Goal: Task Accomplishment & Management: Complete application form

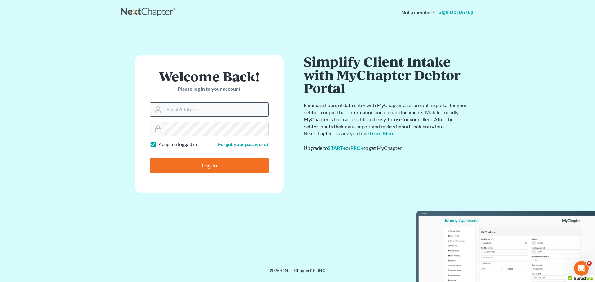
type input "[EMAIL_ADDRESS][DOMAIN_NAME]"
type input "Thinking..."
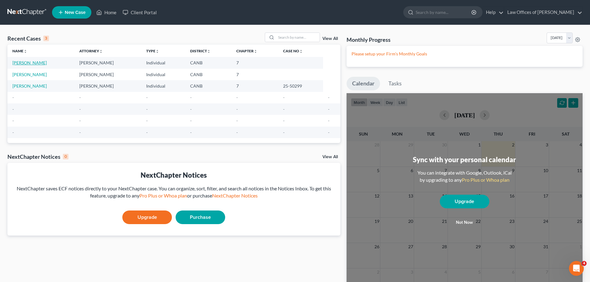
click at [33, 64] on link "[PERSON_NAME]" at bounding box center [29, 62] width 34 height 5
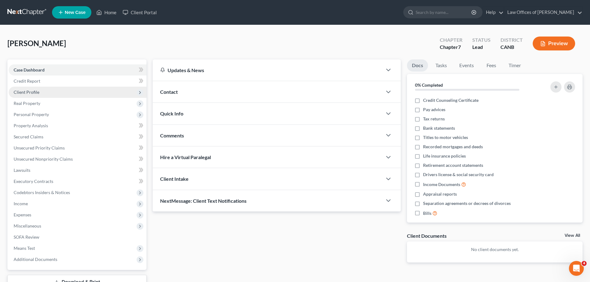
click at [34, 94] on span "Client Profile" at bounding box center [27, 92] width 26 height 5
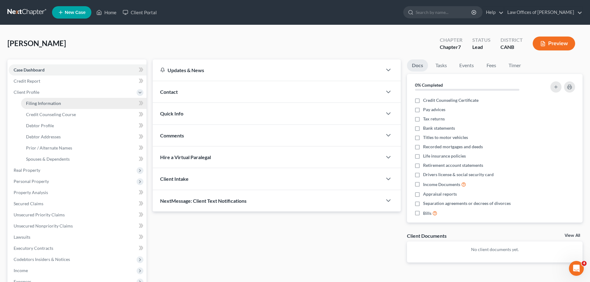
click at [38, 103] on span "Filing Information" at bounding box center [43, 103] width 35 height 5
select select "1"
select select "0"
select select "4"
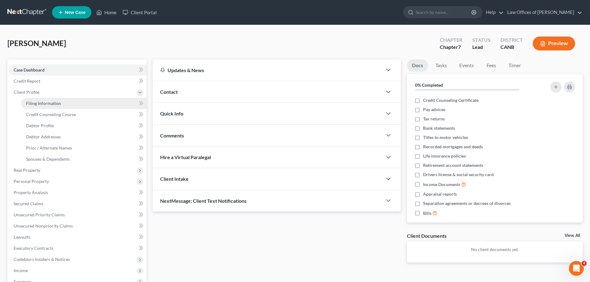
select select "0"
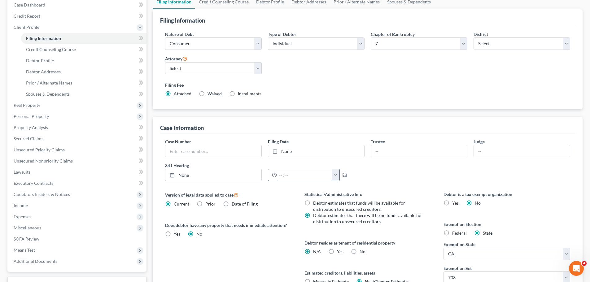
scroll to position [124, 0]
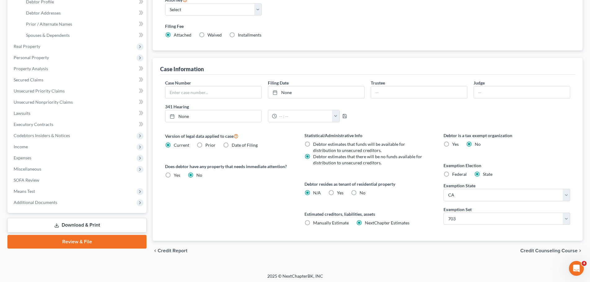
click at [337, 194] on label "Yes Yes" at bounding box center [340, 193] width 7 height 6
click at [340, 194] on input "Yes Yes" at bounding box center [342, 192] width 4 height 4
radio input "true"
radio input "false"
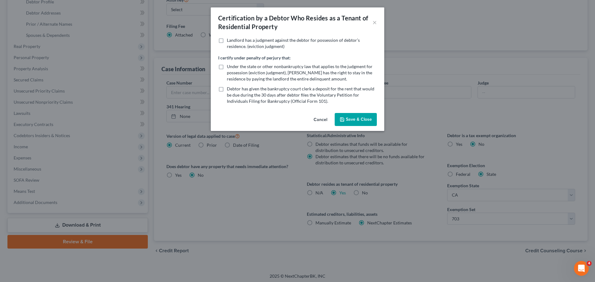
click at [227, 90] on label "Debtor has given the bankruptcy court clerk a deposit for the rent that would b…" at bounding box center [302, 95] width 150 height 19
click at [229, 90] on input "Debtor has given the bankruptcy court clerk a deposit for the rent that would b…" at bounding box center [231, 88] width 4 height 4
click at [227, 90] on label "Debtor has given the bankruptcy court clerk a deposit for the rent that would b…" at bounding box center [302, 95] width 150 height 19
click at [229, 90] on input "Debtor has given the bankruptcy court clerk a deposit for the rent that would b…" at bounding box center [231, 88] width 4 height 4
checkbox input "false"
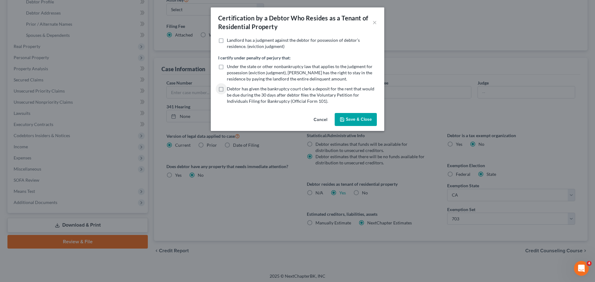
click at [227, 67] on label "Under the state or other nonbankruptcy law that applies to the judgment for pos…" at bounding box center [302, 73] width 150 height 19
click at [229, 67] on input "Under the state or other nonbankruptcy law that applies to the judgment for pos…" at bounding box center [231, 66] width 4 height 4
checkbox input "true"
click at [359, 121] on button "Save & Close" at bounding box center [356, 119] width 42 height 13
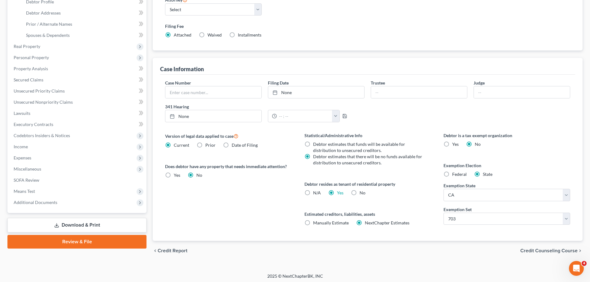
click at [532, 251] on span "Credit Counseling Course" at bounding box center [549, 250] width 57 height 5
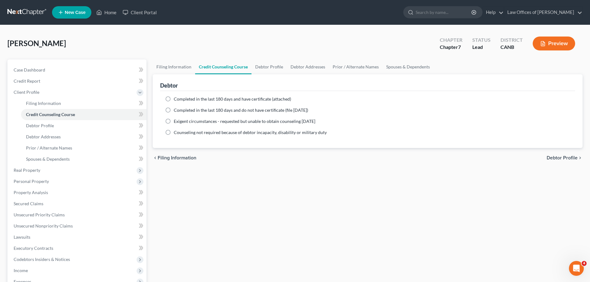
click at [174, 99] on label "Completed in the last 180 days and have certificate (attached)" at bounding box center [232, 99] width 117 height 6
click at [176, 99] on input "Completed in the last 180 days and have certificate (attached)" at bounding box center [178, 98] width 4 height 4
radio input "true"
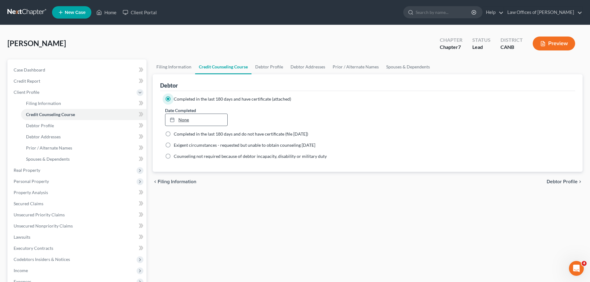
click at [189, 122] on link "None" at bounding box center [196, 120] width 62 height 12
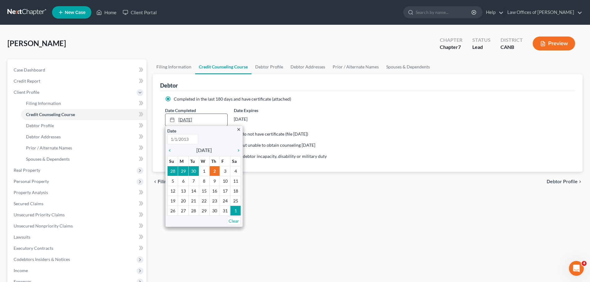
type input "[DATE]"
click at [171, 150] on icon "chevron_left" at bounding box center [171, 150] width 8 height 5
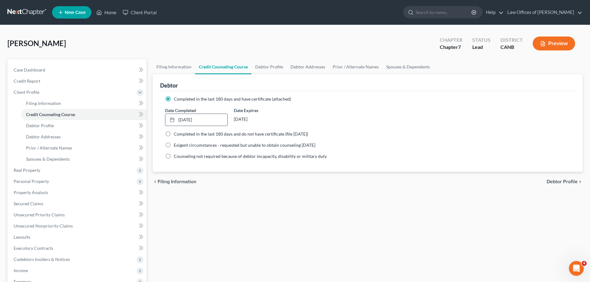
click at [557, 182] on span "Debtor Profile" at bounding box center [562, 181] width 31 height 5
select select "0"
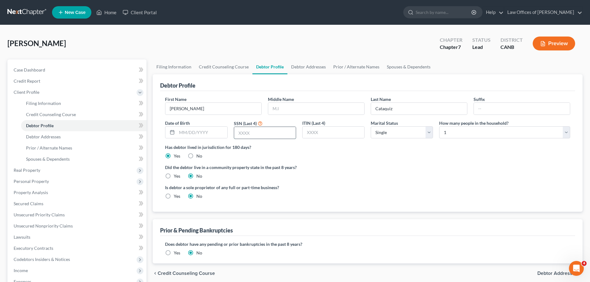
click at [270, 135] on input "text" at bounding box center [265, 133] width 62 height 12
paste input "609-"
type input "6"
click at [286, 136] on input "text" at bounding box center [265, 133] width 62 height 12
type input "6658"
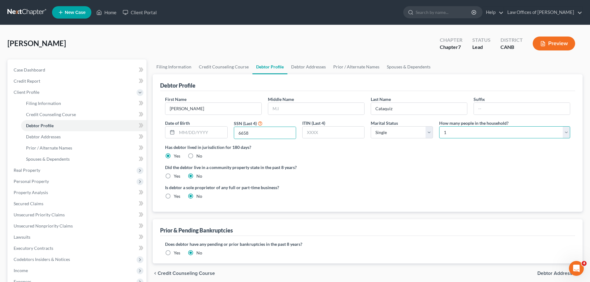
click at [461, 133] on select "Select 1 2 3 4 5 6 7 8 9 10 11 12 13 14 15 16 17 18 19 20" at bounding box center [504, 132] width 131 height 12
select select "2"
click at [439, 126] on select "Select 1 2 3 4 5 6 7 8 9 10 11 12 13 14 15 16 17 18 19 20" at bounding box center [504, 132] width 131 height 12
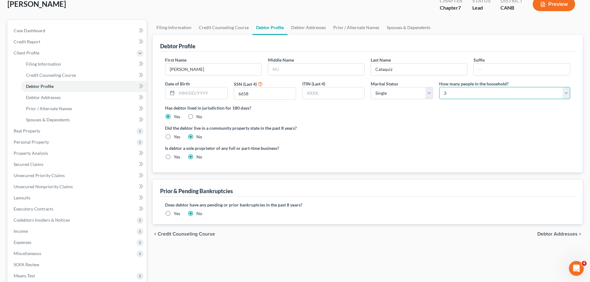
scroll to position [83, 0]
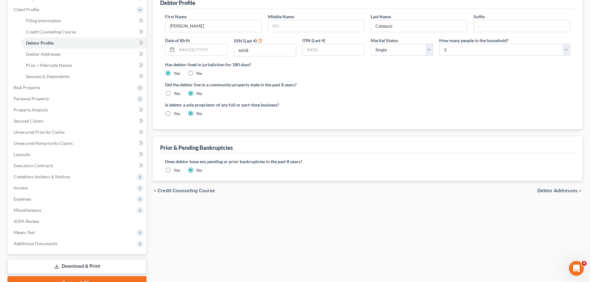
click at [563, 193] on span "Debtor Addresses" at bounding box center [558, 190] width 40 height 5
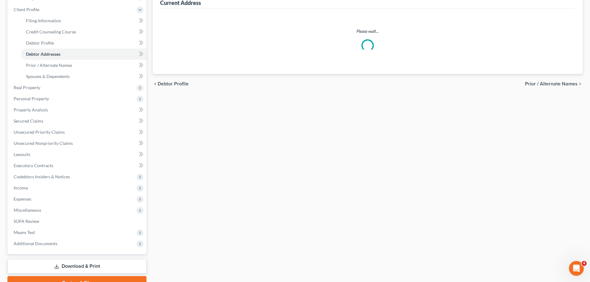
scroll to position [82, 0]
select select "0"
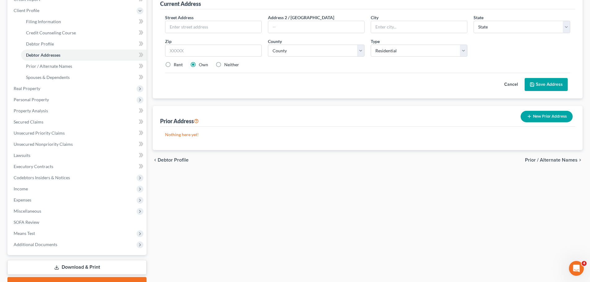
scroll to position [0, 0]
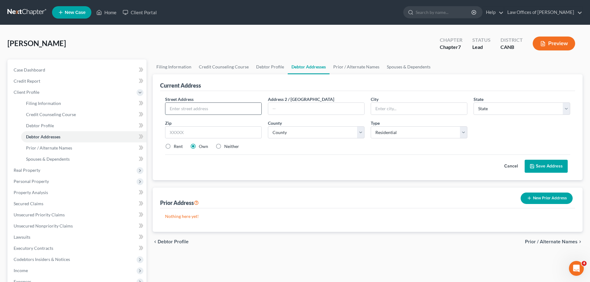
click at [239, 108] on input "text" at bounding box center [213, 109] width 96 height 12
type input "[STREET_ADDRESS][US_STATE]"
click at [394, 110] on input "text" at bounding box center [419, 109] width 96 height 12
type input "[GEOGRAPHIC_DATA]"
select select "4"
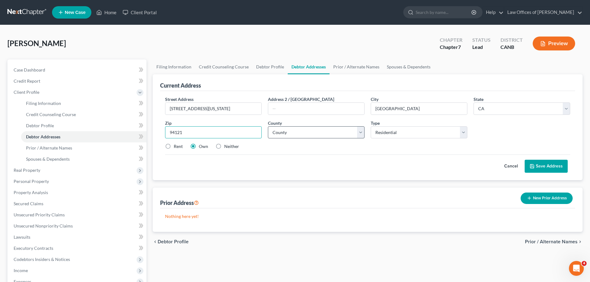
type input "94121"
click at [355, 133] on select "County [GEOGRAPHIC_DATA] [GEOGRAPHIC_DATA] [GEOGRAPHIC_DATA] [GEOGRAPHIC_DATA] …" at bounding box center [316, 132] width 97 height 12
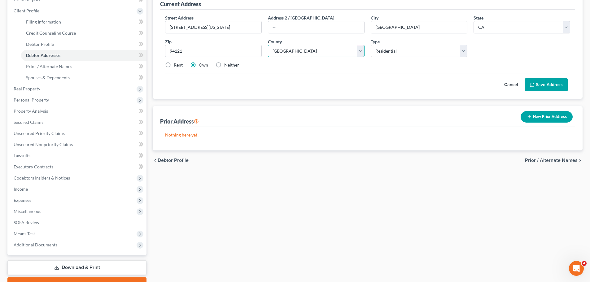
scroll to position [83, 0]
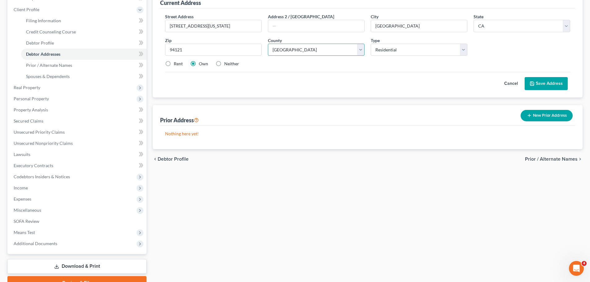
click at [359, 53] on select "County [GEOGRAPHIC_DATA] [GEOGRAPHIC_DATA] [GEOGRAPHIC_DATA] [GEOGRAPHIC_DATA] …" at bounding box center [316, 50] width 97 height 12
select select "37"
click at [268, 44] on select "County [GEOGRAPHIC_DATA] [GEOGRAPHIC_DATA] [GEOGRAPHIC_DATA] [GEOGRAPHIC_DATA] …" at bounding box center [316, 50] width 97 height 12
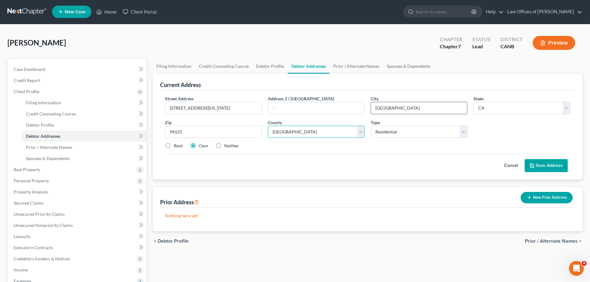
scroll to position [0, 0]
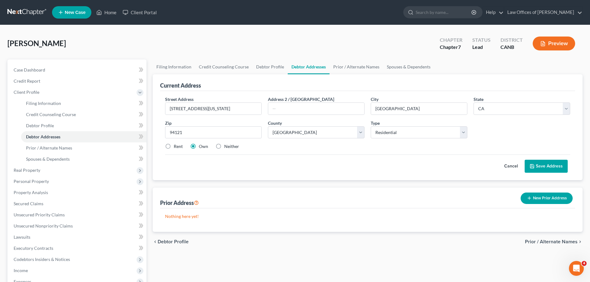
click at [174, 146] on label "Rent" at bounding box center [178, 146] width 9 height 6
click at [176, 146] on input "Rent" at bounding box center [178, 145] width 4 height 4
radio input "true"
click at [547, 168] on button "Save Address" at bounding box center [546, 166] width 43 height 13
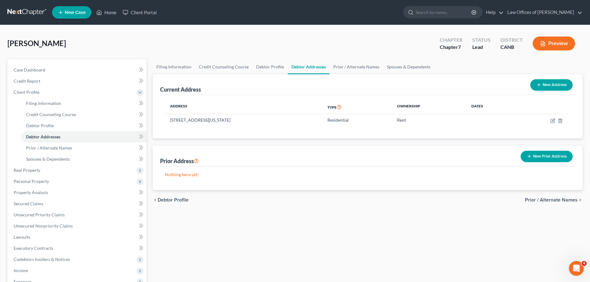
click at [541, 200] on span "Prior / Alternate Names" at bounding box center [551, 200] width 53 height 5
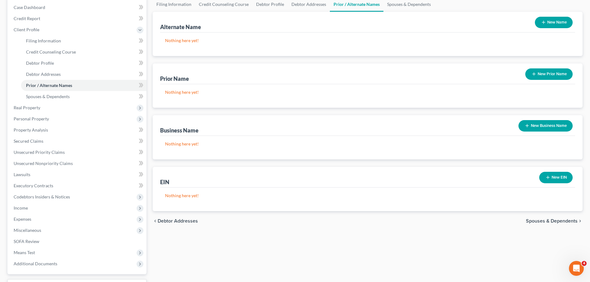
scroll to position [83, 0]
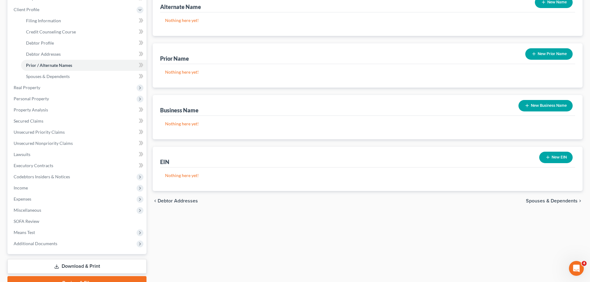
click at [549, 197] on div "chevron_left Debtor Addresses Spouses & Dependents chevron_right" at bounding box center [368, 201] width 430 height 20
click at [549, 199] on span "Spouses & Dependents" at bounding box center [552, 201] width 52 height 5
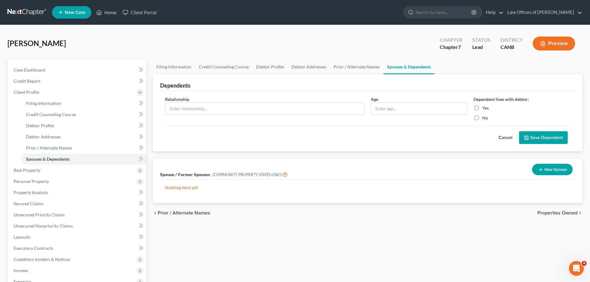
click at [482, 109] on label "Yes" at bounding box center [485, 108] width 7 height 6
click at [485, 109] on input "Yes" at bounding box center [487, 107] width 4 height 4
radio input "true"
click at [270, 110] on input "text" at bounding box center [264, 109] width 199 height 12
type input "Atlas"
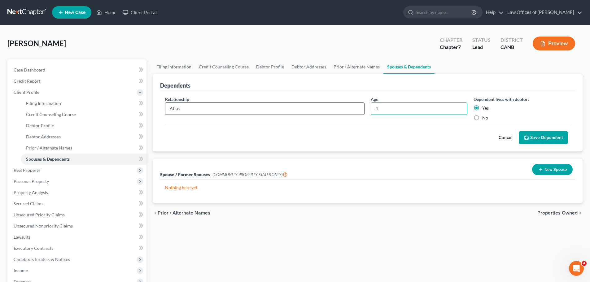
type input "4"
click at [247, 113] on input "Atlas" at bounding box center [264, 109] width 199 height 12
type input "Atlas Cataquiz"
click at [541, 136] on button "Save Dependent" at bounding box center [543, 137] width 49 height 13
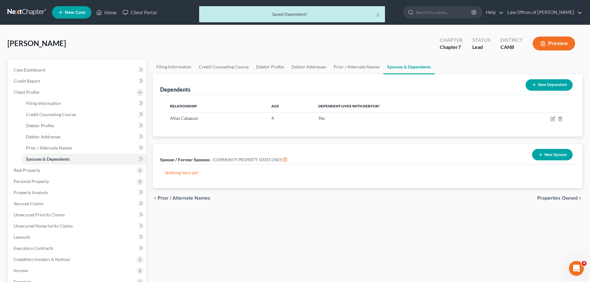
click at [544, 80] on button "New Dependent" at bounding box center [549, 84] width 47 height 11
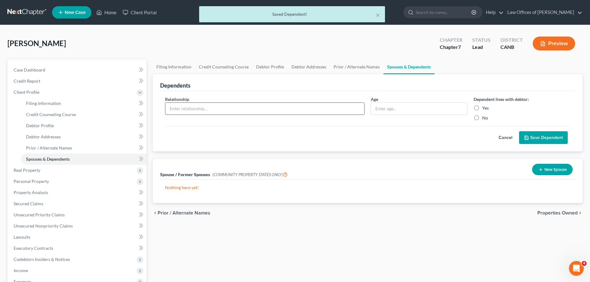
click at [298, 114] on input "text" at bounding box center [264, 109] width 199 height 12
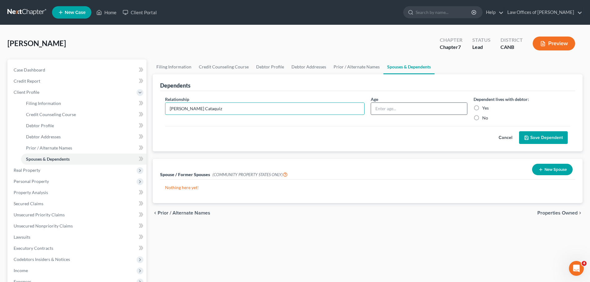
type input "[PERSON_NAME] Cataquiz"
click at [398, 107] on input "text" at bounding box center [419, 109] width 96 height 12
type input "11"
click at [482, 107] on label "Yes" at bounding box center [485, 108] width 7 height 6
click at [485, 107] on input "Yes" at bounding box center [487, 107] width 4 height 4
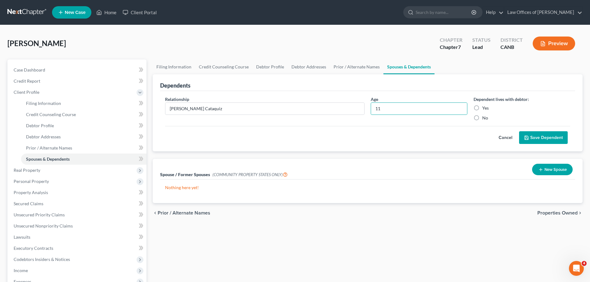
radio input "true"
click at [542, 138] on button "Save Dependent" at bounding box center [543, 137] width 49 height 13
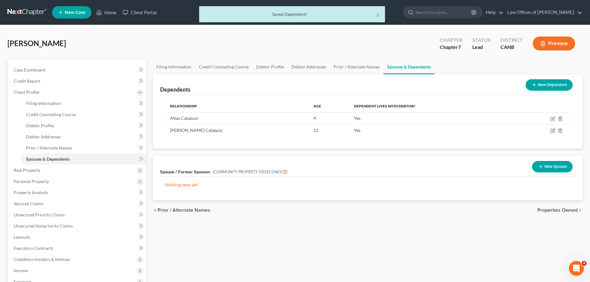
click at [551, 210] on span "Properties Owned" at bounding box center [558, 210] width 40 height 5
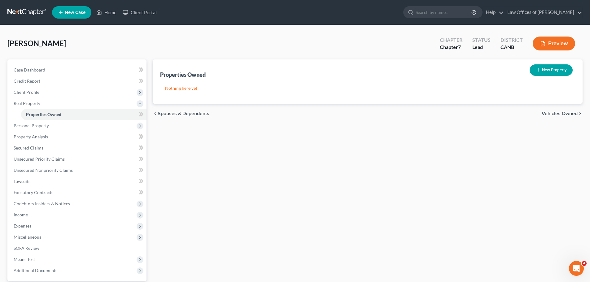
click at [563, 111] on span "Vehicles Owned" at bounding box center [560, 113] width 36 height 5
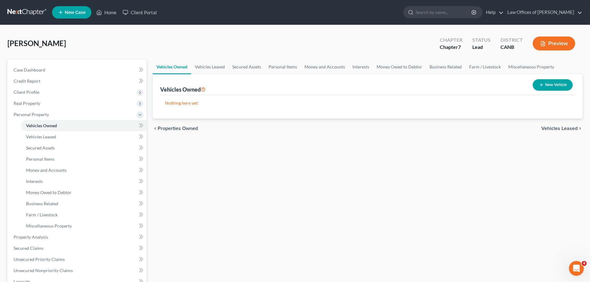
click at [549, 127] on span "Vehicles Leased" at bounding box center [560, 128] width 36 height 5
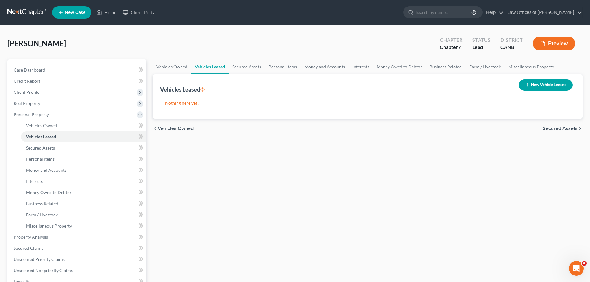
click at [549, 128] on span "Secured Assets" at bounding box center [560, 128] width 35 height 5
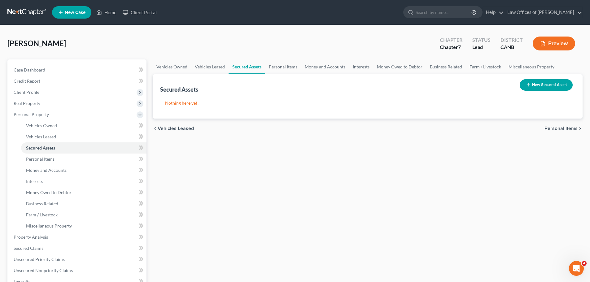
click at [551, 130] on span "Personal Items" at bounding box center [561, 128] width 33 height 5
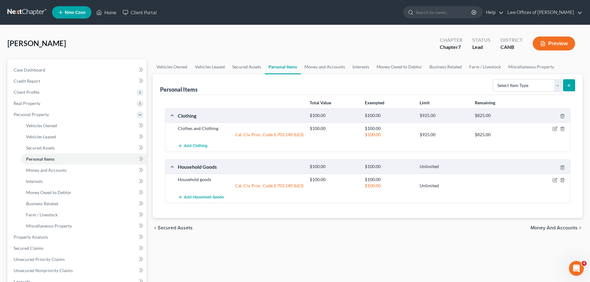
click at [547, 226] on span "Money and Accounts" at bounding box center [554, 228] width 47 height 5
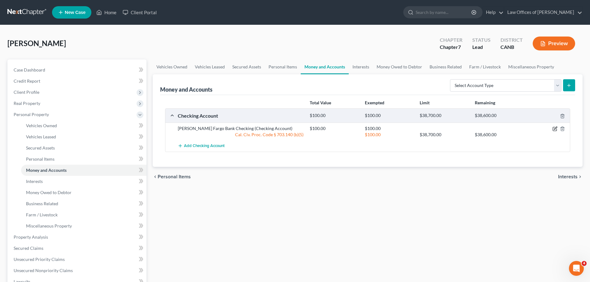
click at [555, 127] on icon "button" at bounding box center [555, 129] width 4 height 4
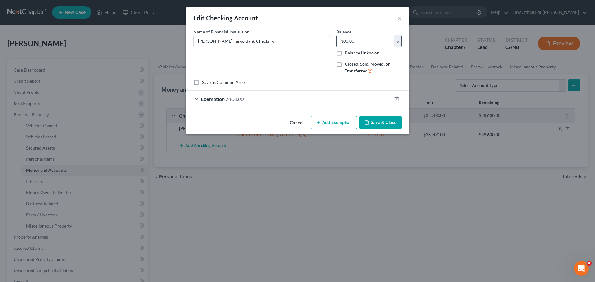
click at [354, 40] on input "100.00" at bounding box center [364, 41] width 57 height 12
type input "50.00"
click at [226, 99] on span "$100.00" at bounding box center [235, 99] width 18 height 6
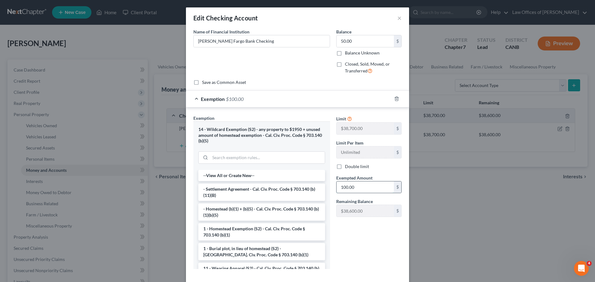
click at [343, 189] on input "100.00" at bounding box center [364, 188] width 57 height 12
type input "50.00"
click at [366, 259] on div "Limit $38,700.00 $ Limit Per Item Unlimited $ Double limit Exempted Amount * 50…" at bounding box center [369, 194] width 72 height 159
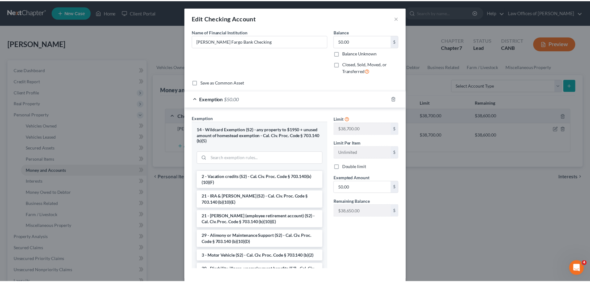
scroll to position [124, 0]
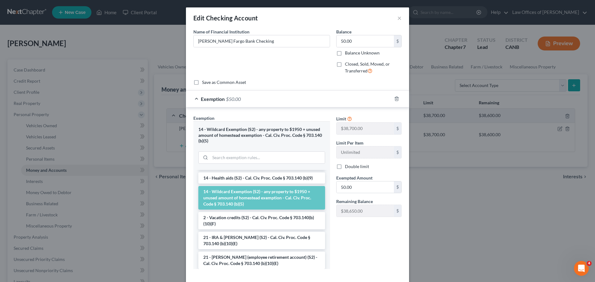
click at [268, 197] on li "14 - Wildcard Exemption (S2) - any property to $1950 + unused amount of homeste…" at bounding box center [261, 198] width 127 height 24
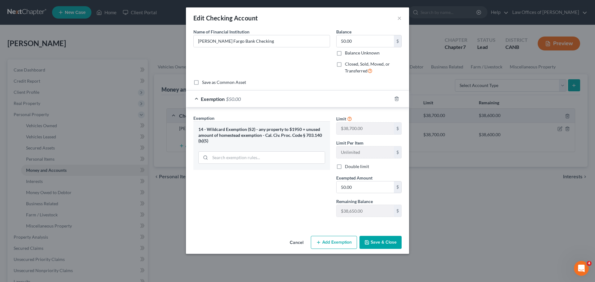
click at [382, 241] on button "Save & Close" at bounding box center [380, 242] width 42 height 13
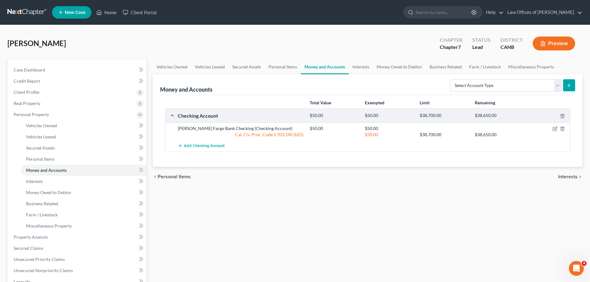
click at [573, 174] on span "Interests" at bounding box center [568, 176] width 20 height 5
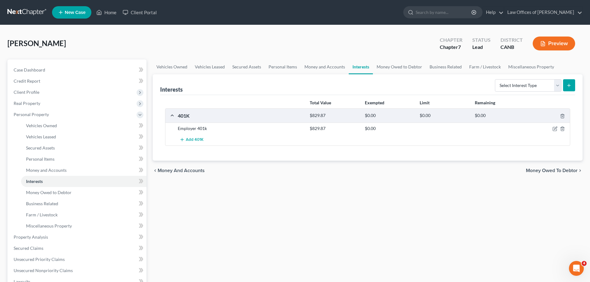
click at [570, 171] on span "Money Owed to Debtor" at bounding box center [552, 170] width 52 height 5
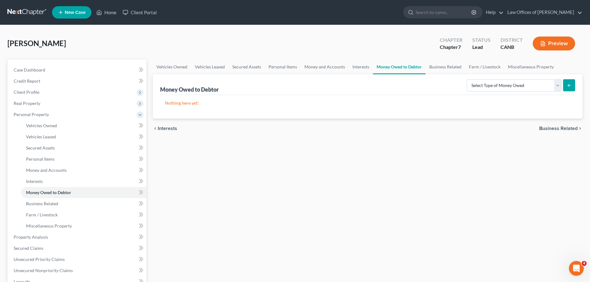
click at [562, 129] on span "Business Related" at bounding box center [558, 128] width 38 height 5
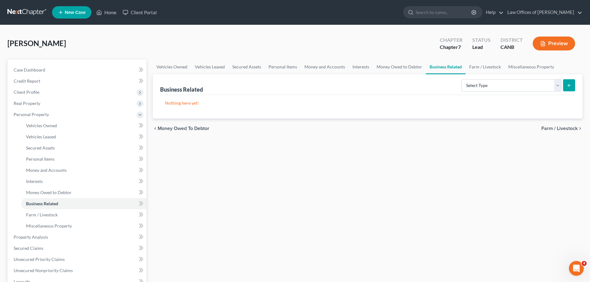
click at [553, 130] on span "Farm / Livestock" at bounding box center [560, 128] width 36 height 5
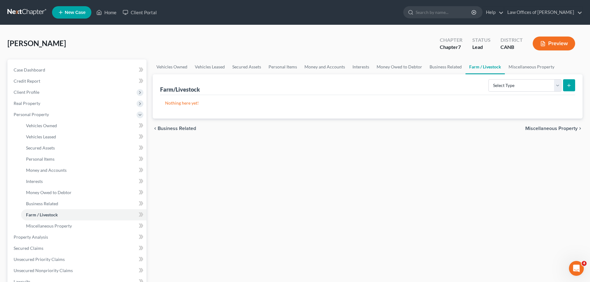
click at [555, 130] on span "Miscellaneous Property" at bounding box center [551, 128] width 52 height 5
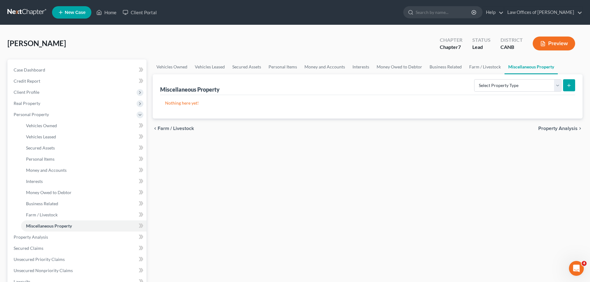
click at [555, 130] on span "Property Analysis" at bounding box center [557, 128] width 39 height 5
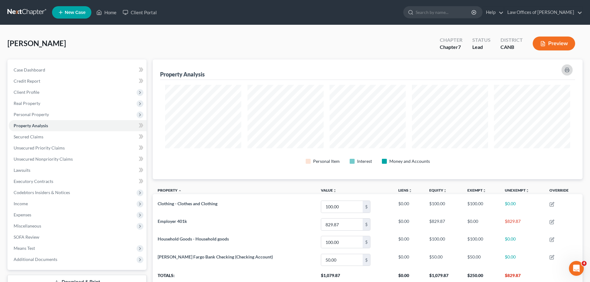
click at [567, 69] on icon "button" at bounding box center [567, 70] width 4 height 2
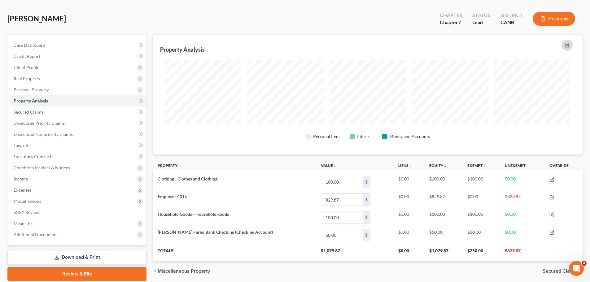
scroll to position [47, 0]
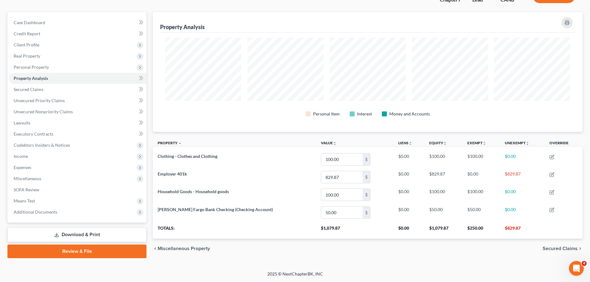
click at [564, 246] on span "Secured Claims" at bounding box center [560, 248] width 35 height 5
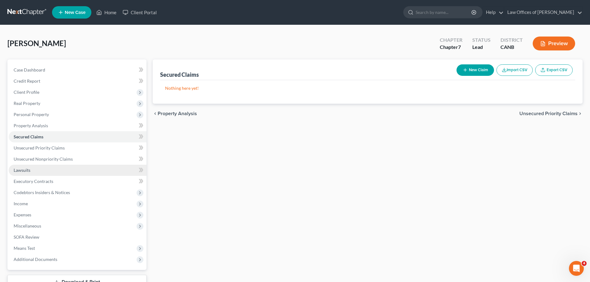
click at [31, 167] on link "Lawsuits" at bounding box center [78, 170] width 138 height 11
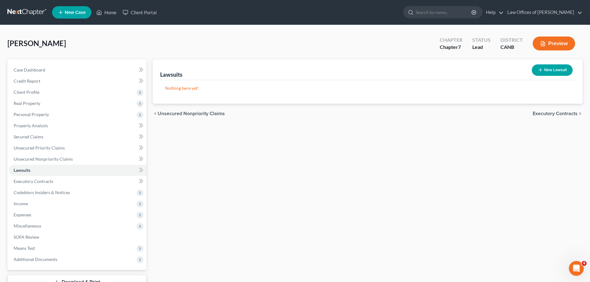
click at [556, 70] on button "New Lawsuit" at bounding box center [552, 69] width 41 height 11
select select "0"
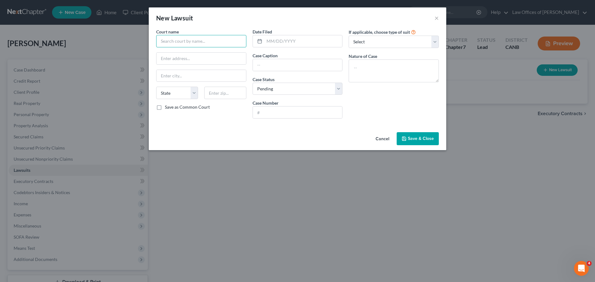
click at [214, 45] on input "text" at bounding box center [201, 41] width 90 height 12
type input "San Francisco Superior Court"
type input "400 [PERSON_NAME]"
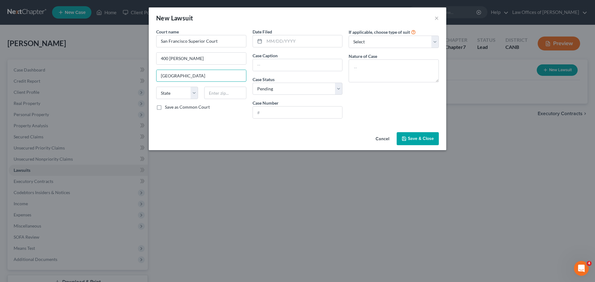
type input "[GEOGRAPHIC_DATA]"
select select "4"
type input "94102"
click at [204, 59] on input "400 [PERSON_NAME]" at bounding box center [201, 59] width 90 height 12
type input "[STREET_ADDRESS][PERSON_NAME]"
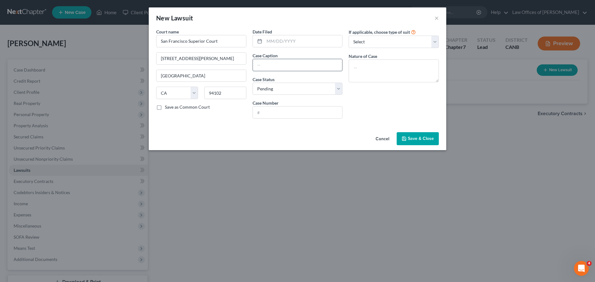
click at [270, 68] on input "text" at bounding box center [298, 65] width 90 height 12
type input "Credit Corp Solutions [PERSON_NAME]"
click at [271, 116] on input "text" at bounding box center [298, 113] width 90 height 12
type input "CGC-25-623432"
click at [379, 70] on textarea at bounding box center [394, 70] width 90 height 23
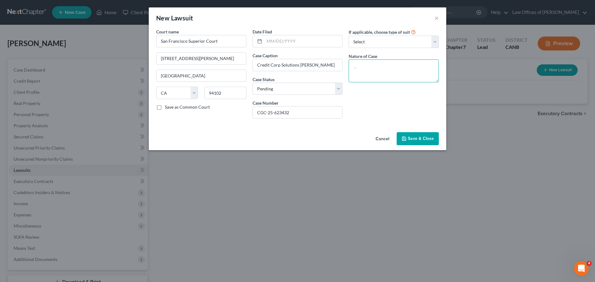
type textarea "b"
type textarea "Breach of contract"
click at [282, 112] on input "CGC-25-623432" at bounding box center [298, 113] width 90 height 12
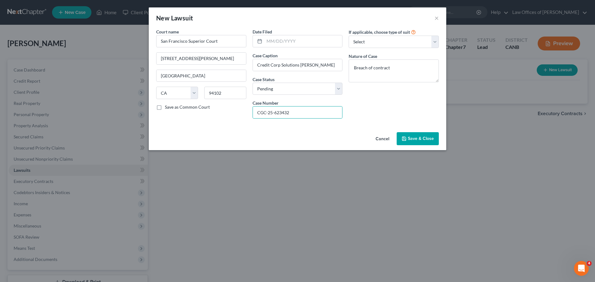
click at [316, 128] on div "Court name * San Francisco Superior Court 400 [PERSON_NAME] [GEOGRAPHIC_DATA] […" at bounding box center [297, 79] width 297 height 101
click at [393, 38] on select "Select Repossession Garnishment Foreclosure Attached, Seized, Or Levied Other" at bounding box center [394, 42] width 90 height 12
select select "4"
click at [349, 36] on select "Select Repossession Garnishment Foreclosure Attached, Seized, Or Levied Other" at bounding box center [394, 42] width 90 height 12
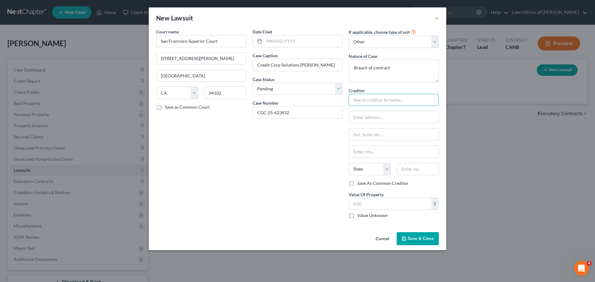
click at [370, 100] on input "text" at bounding box center [394, 100] width 90 height 12
click at [363, 112] on div "Upgrade Inc" at bounding box center [386, 111] width 64 height 6
type input "Upgrade Inc"
type input "[STREET_ADDRESS]"
type input "FL 23"
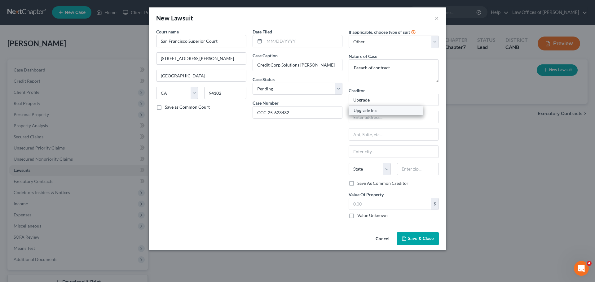
type input "[GEOGRAPHIC_DATA]"
select select "4"
type input "94111"
click at [429, 239] on span "Save & Close" at bounding box center [421, 238] width 26 height 5
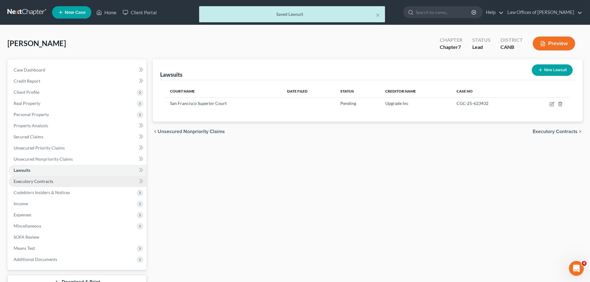
click at [29, 181] on span "Executory Contracts" at bounding box center [34, 181] width 40 height 5
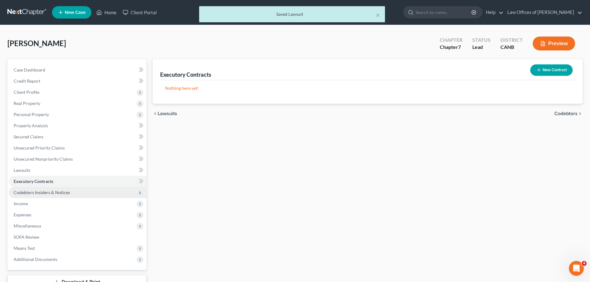
click at [31, 189] on span "Codebtors Insiders & Notices" at bounding box center [78, 192] width 138 height 11
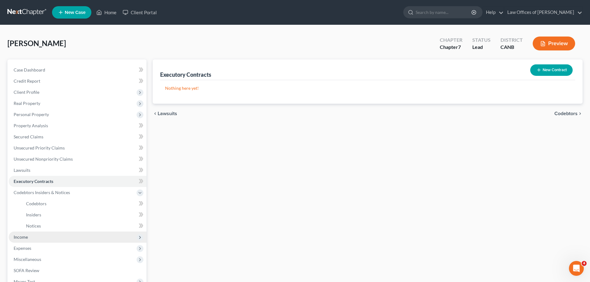
click at [26, 240] on span "Income" at bounding box center [78, 237] width 138 height 11
click at [39, 245] on link "Gross Yearly Income" at bounding box center [83, 248] width 125 height 11
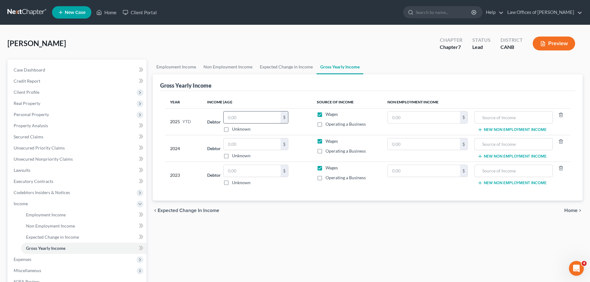
click at [263, 120] on input "text" at bounding box center [252, 118] width 57 height 12
type input "25,595"
click at [241, 146] on input "text" at bounding box center [252, 144] width 57 height 12
type input "34,206"
click at [274, 170] on input "text" at bounding box center [252, 171] width 57 height 12
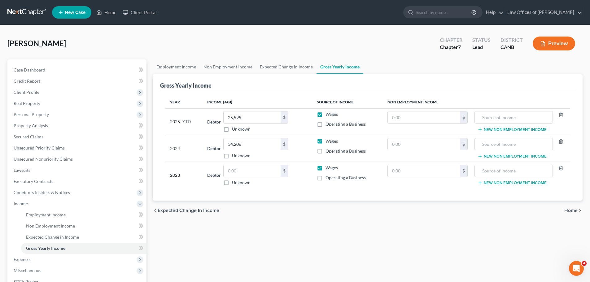
click at [232, 182] on label "Unknown" at bounding box center [241, 183] width 19 height 6
click at [235, 182] on input "Unknown" at bounding box center [237, 182] width 4 height 4
checkbox input "true"
type input "0.00"
click at [573, 211] on span "Home" at bounding box center [570, 210] width 13 height 5
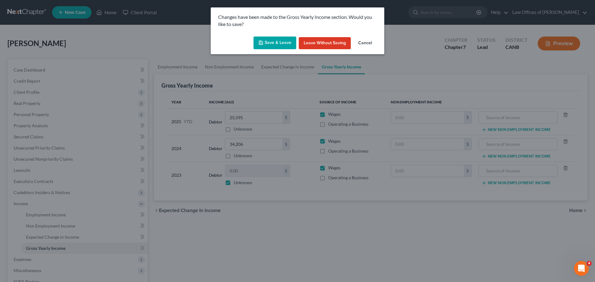
click at [276, 40] on button "Save & Leave" at bounding box center [274, 43] width 43 height 13
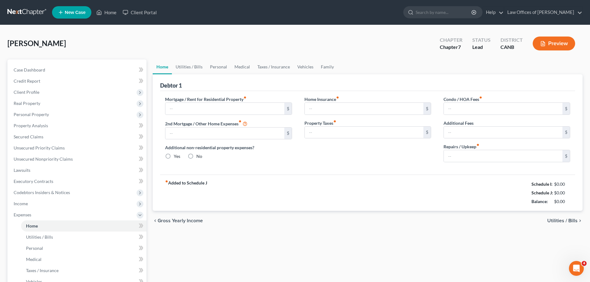
type input "1,250.00"
type input "0.00"
radio input "true"
type input "0.00"
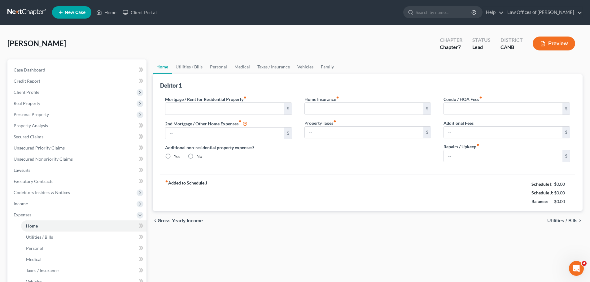
type input "0.00"
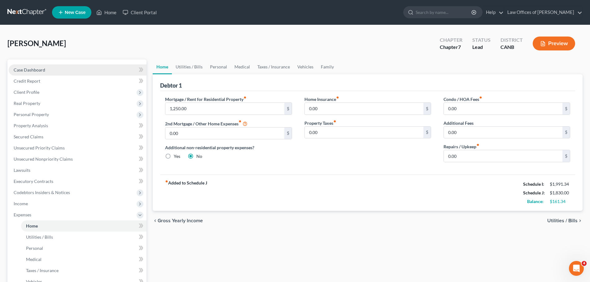
click at [39, 68] on span "Case Dashboard" at bounding box center [30, 69] width 32 height 5
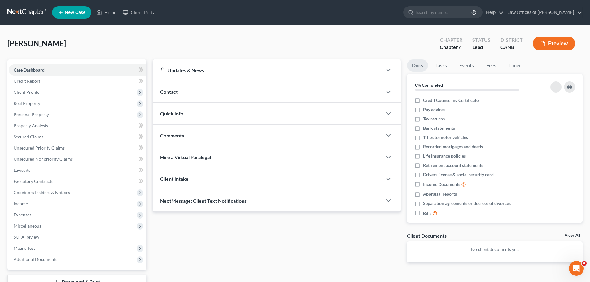
click at [164, 91] on span "Contact" at bounding box center [169, 92] width 18 height 6
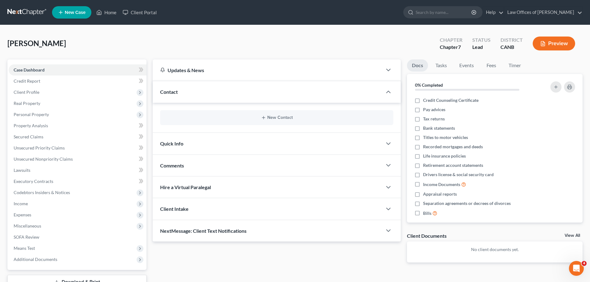
click at [164, 91] on span "Contact" at bounding box center [169, 92] width 18 height 6
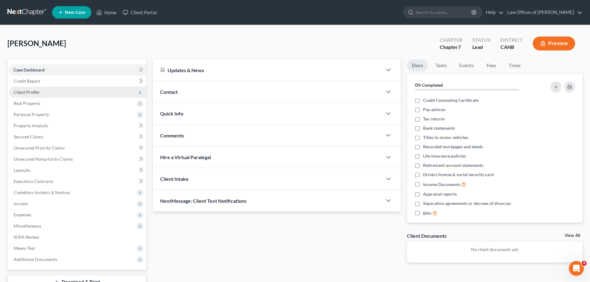
click at [33, 89] on span "Client Profile" at bounding box center [78, 92] width 138 height 11
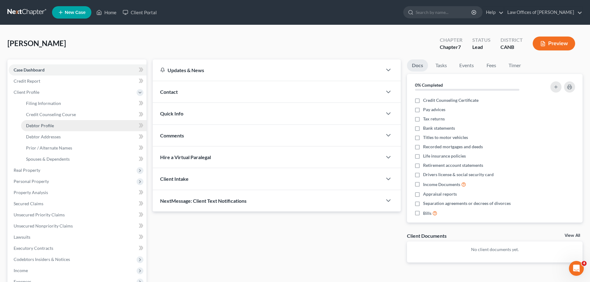
click at [40, 125] on span "Debtor Profile" at bounding box center [40, 125] width 28 height 5
select select "0"
select select "2"
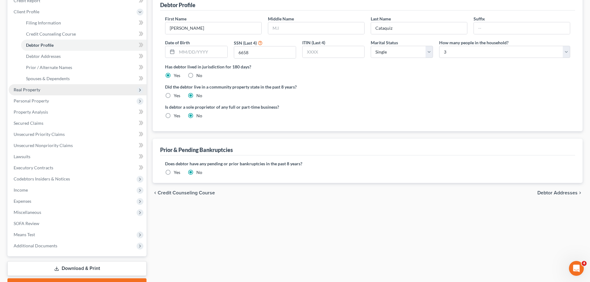
scroll to position [83, 0]
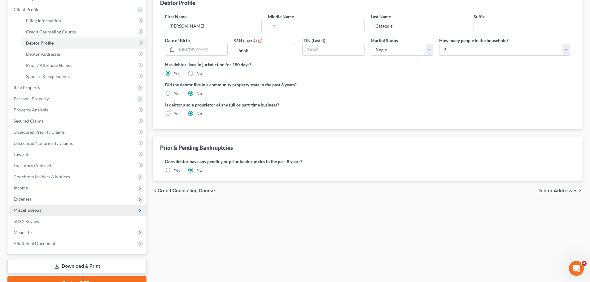
click at [33, 212] on span "Miscellaneous" at bounding box center [28, 210] width 28 height 5
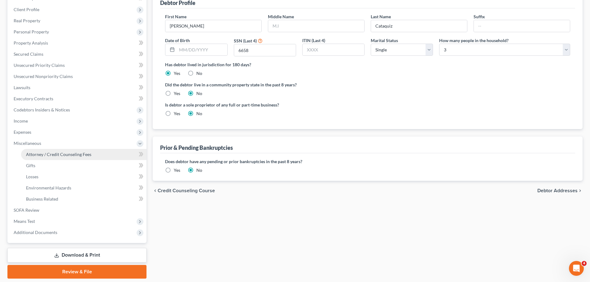
click at [49, 151] on link "Attorney / Credit Counseling Fees" at bounding box center [83, 154] width 125 height 11
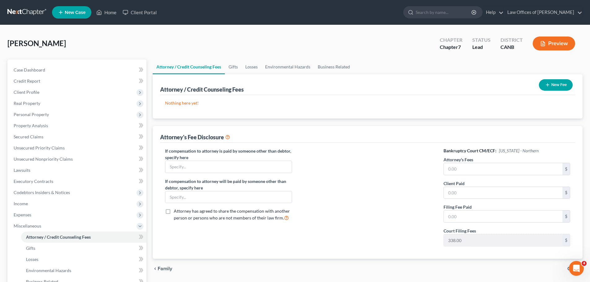
click at [555, 81] on button "New Fee" at bounding box center [556, 84] width 34 height 11
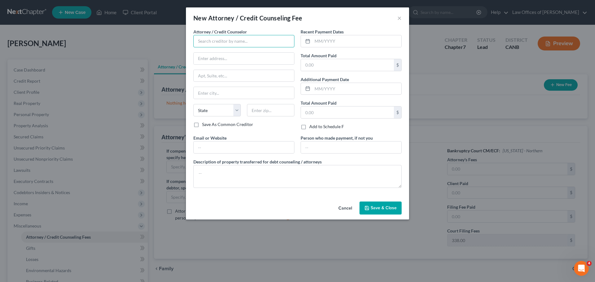
click at [244, 40] on input "text" at bounding box center [243, 41] width 101 height 12
type input "[PERSON_NAME]"
click at [244, 61] on input "text" at bounding box center [244, 59] width 100 height 12
type input "PO Box 27547"
type input "[GEOGRAPHIC_DATA]"
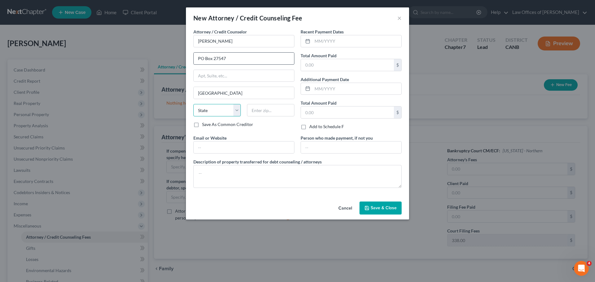
select select "4"
type input "94127"
click at [223, 150] on input "text" at bounding box center [244, 148] width 100 height 12
type input "[EMAIL_ADDRESS][DOMAIN_NAME]"
click at [329, 40] on input "text" at bounding box center [356, 41] width 89 height 12
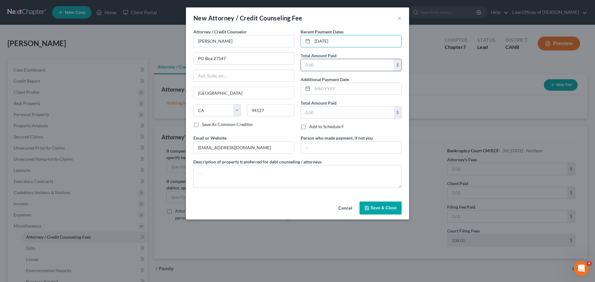
type input "[DATE]"
click at [356, 68] on input "text" at bounding box center [347, 65] width 93 height 12
type input "1,400.00"
click at [339, 83] on div at bounding box center [351, 89] width 101 height 12
click at [341, 87] on input "text" at bounding box center [356, 89] width 89 height 12
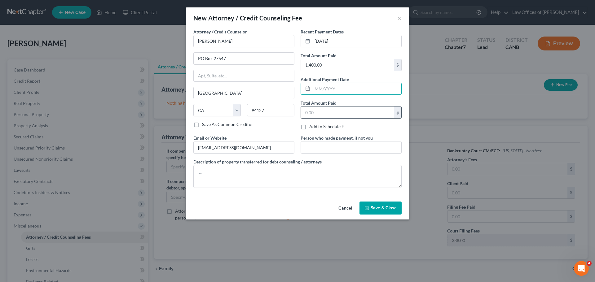
click at [343, 113] on input "text" at bounding box center [347, 113] width 93 height 12
type input "1,400.00"
click at [348, 127] on div "Add to Schedule F" at bounding box center [351, 127] width 101 height 6
click at [255, 174] on textarea at bounding box center [297, 176] width 208 height 23
click at [394, 210] on span "Save & Close" at bounding box center [384, 207] width 26 height 5
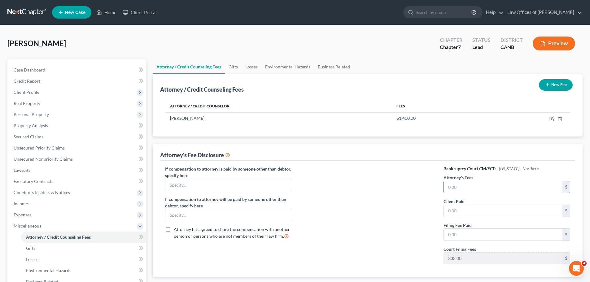
click at [479, 184] on input "text" at bounding box center [503, 187] width 119 height 12
type input "1,400.00"
click at [491, 212] on input "text" at bounding box center [503, 211] width 119 height 12
type input "1,400.00"
click at [473, 239] on input "text" at bounding box center [503, 235] width 119 height 12
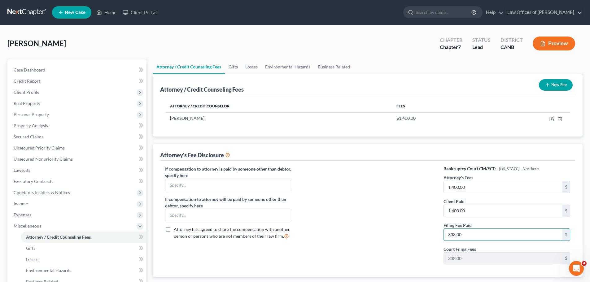
type input "338.00"
click at [418, 213] on div at bounding box center [367, 218] width 139 height 104
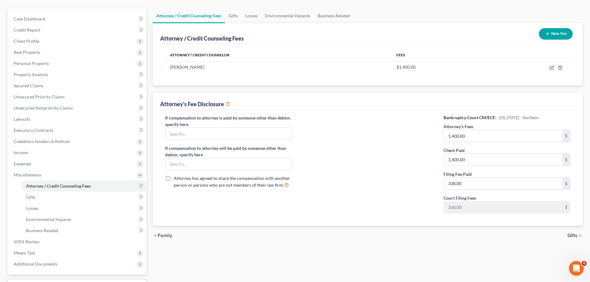
scroll to position [103, 0]
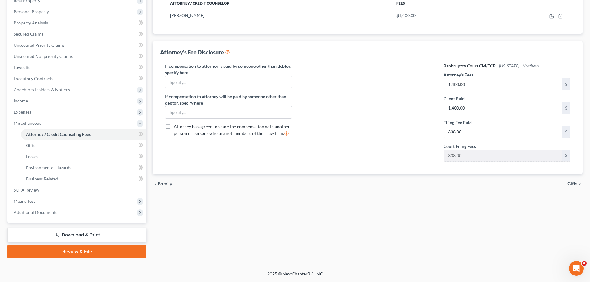
click at [575, 182] on span "Gifts" at bounding box center [573, 184] width 10 height 5
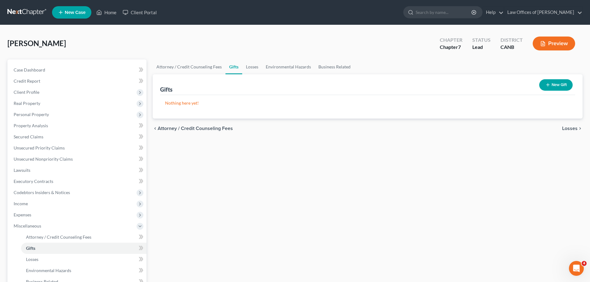
click at [165, 129] on span "Attorney / Credit Counseling Fees" at bounding box center [195, 128] width 75 height 5
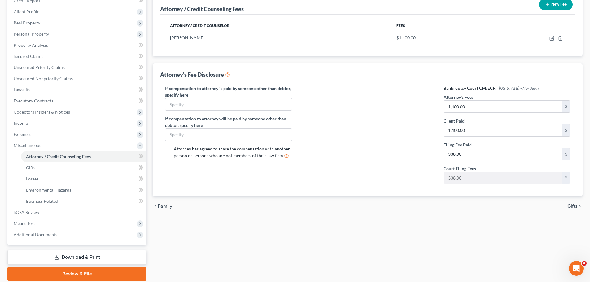
scroll to position [83, 0]
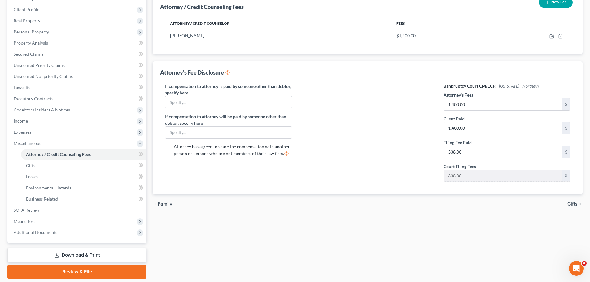
click at [575, 204] on span "Gifts" at bounding box center [573, 204] width 10 height 5
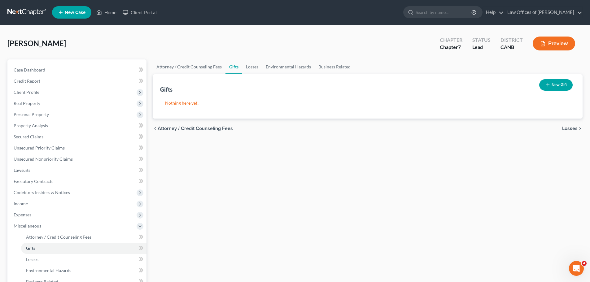
click at [567, 130] on span "Losses" at bounding box center [569, 128] width 15 height 5
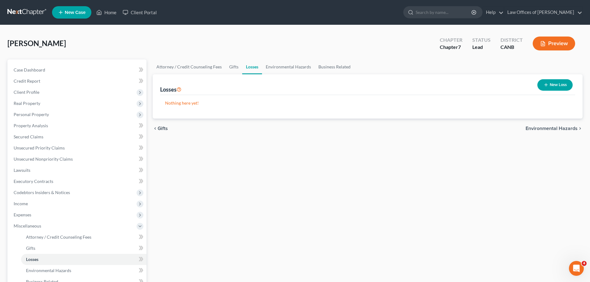
click at [545, 130] on span "Environmental Hazards" at bounding box center [552, 128] width 52 height 5
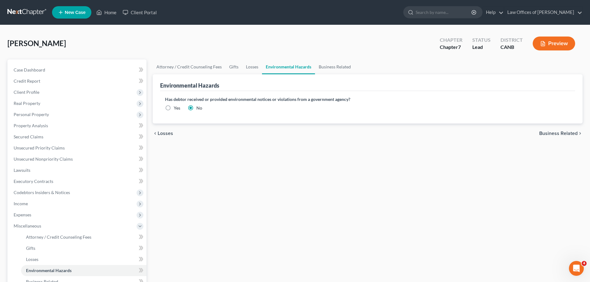
click at [550, 136] on span "Business Related" at bounding box center [558, 133] width 38 height 5
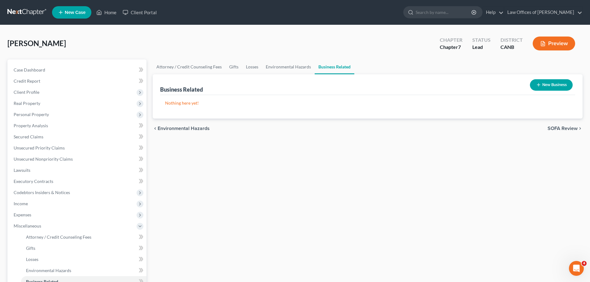
click at [558, 128] on span "SOFA Review" at bounding box center [563, 128] width 30 height 5
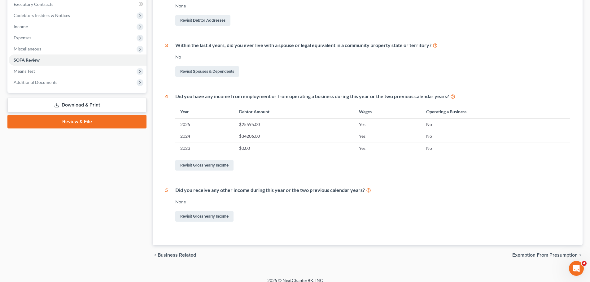
scroll to position [184, 0]
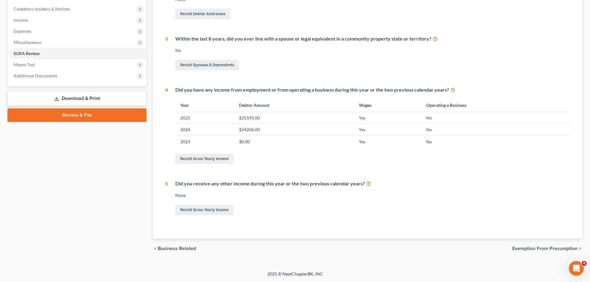
click at [546, 250] on span "Exemption from Presumption" at bounding box center [544, 248] width 65 height 5
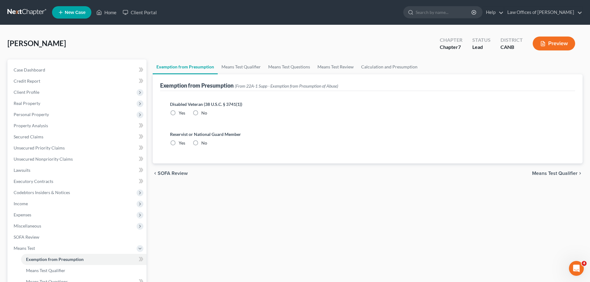
click at [201, 111] on label "No" at bounding box center [204, 113] width 6 height 6
click at [204, 111] on input "No" at bounding box center [206, 112] width 4 height 4
radio input "true"
click at [201, 144] on label "No" at bounding box center [204, 143] width 6 height 6
click at [204, 144] on input "No" at bounding box center [206, 142] width 4 height 4
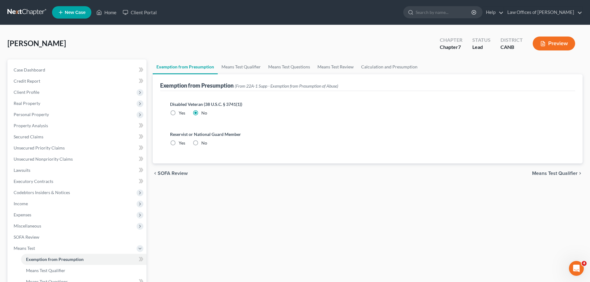
radio input "true"
click at [546, 173] on span "Means Test Qualifier" at bounding box center [555, 173] width 46 height 5
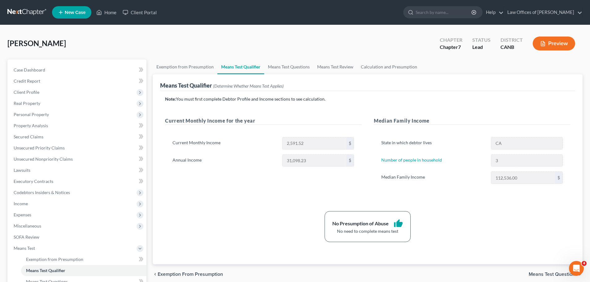
click at [540, 275] on span "Means Test Questions" at bounding box center [553, 274] width 49 height 5
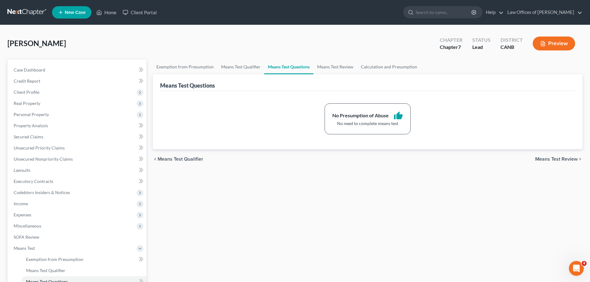
click at [553, 160] on span "Means Test Review" at bounding box center [556, 159] width 42 height 5
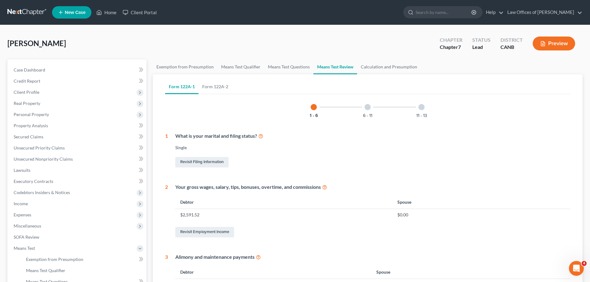
scroll to position [244, 0]
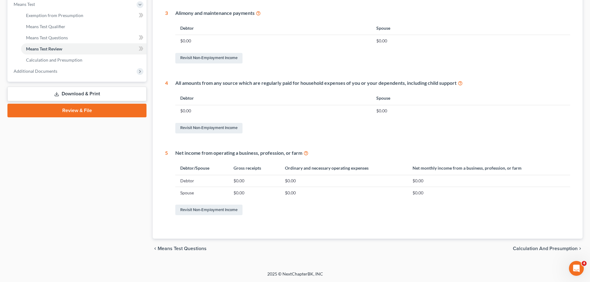
click at [529, 249] on span "Calculation and Presumption" at bounding box center [545, 248] width 65 height 5
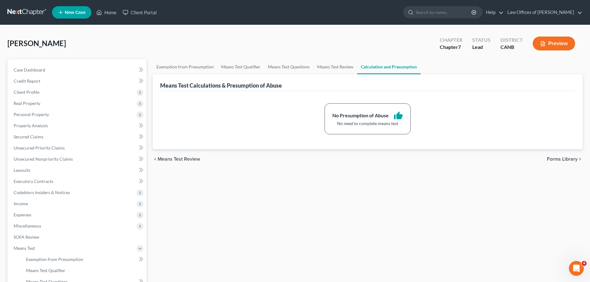
click at [551, 158] on span "Forms Library" at bounding box center [562, 159] width 31 height 5
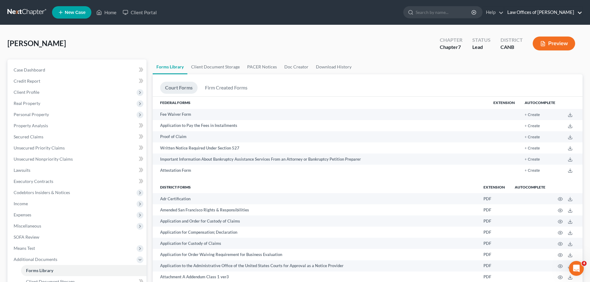
click at [565, 15] on link "Law Offices of [PERSON_NAME]" at bounding box center [543, 12] width 78 height 11
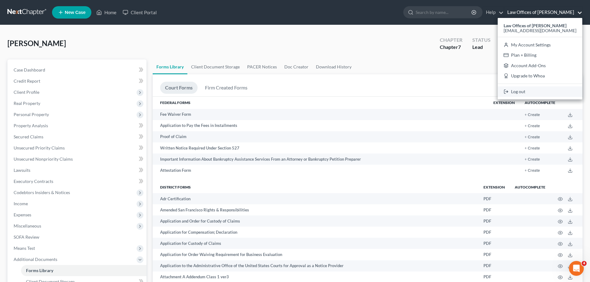
click at [534, 92] on link "Log out" at bounding box center [540, 91] width 85 height 11
